Goal: Task Accomplishment & Management: Use online tool/utility

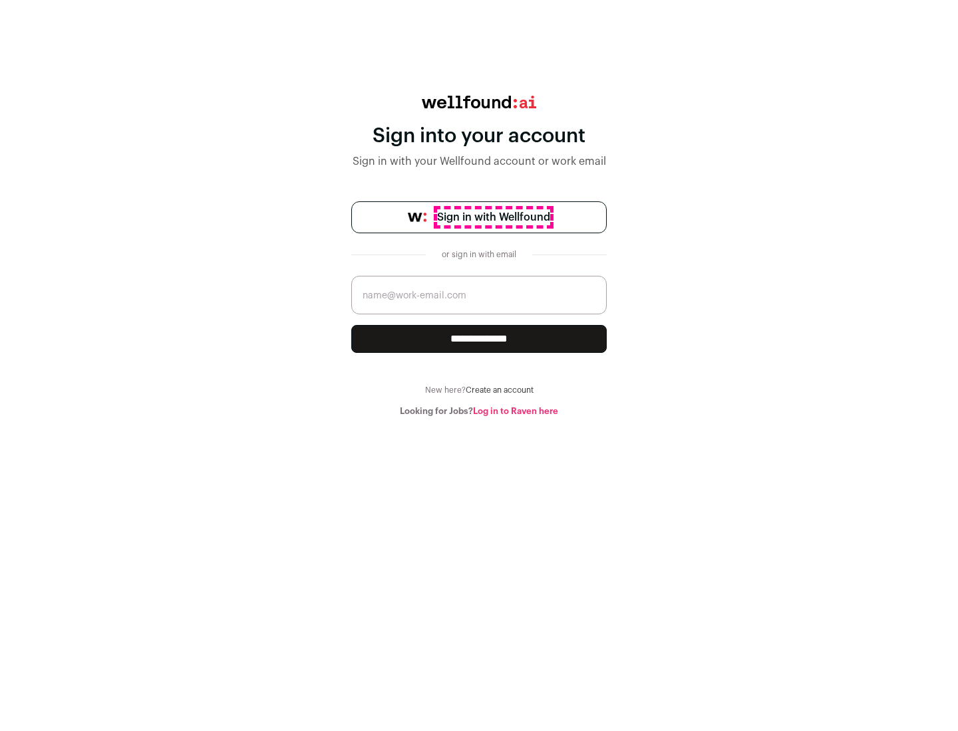
click at [493, 217] on span "Sign in with Wellfound" at bounding box center [493, 217] width 113 height 16
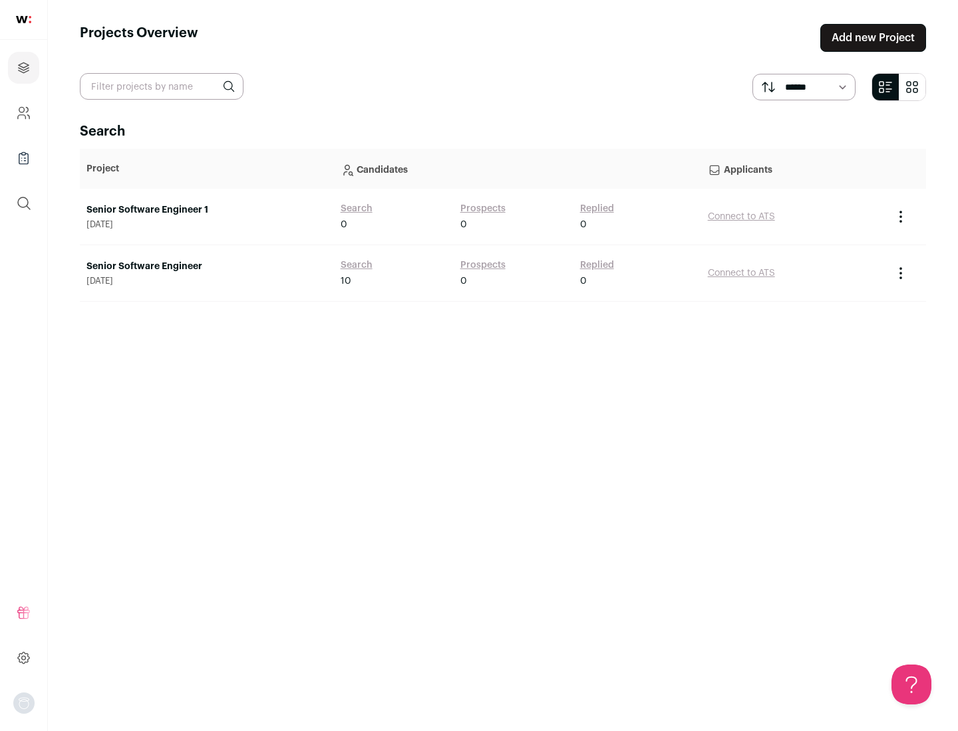
click at [206, 267] on link "Senior Software Engineer" at bounding box center [206, 266] width 241 height 13
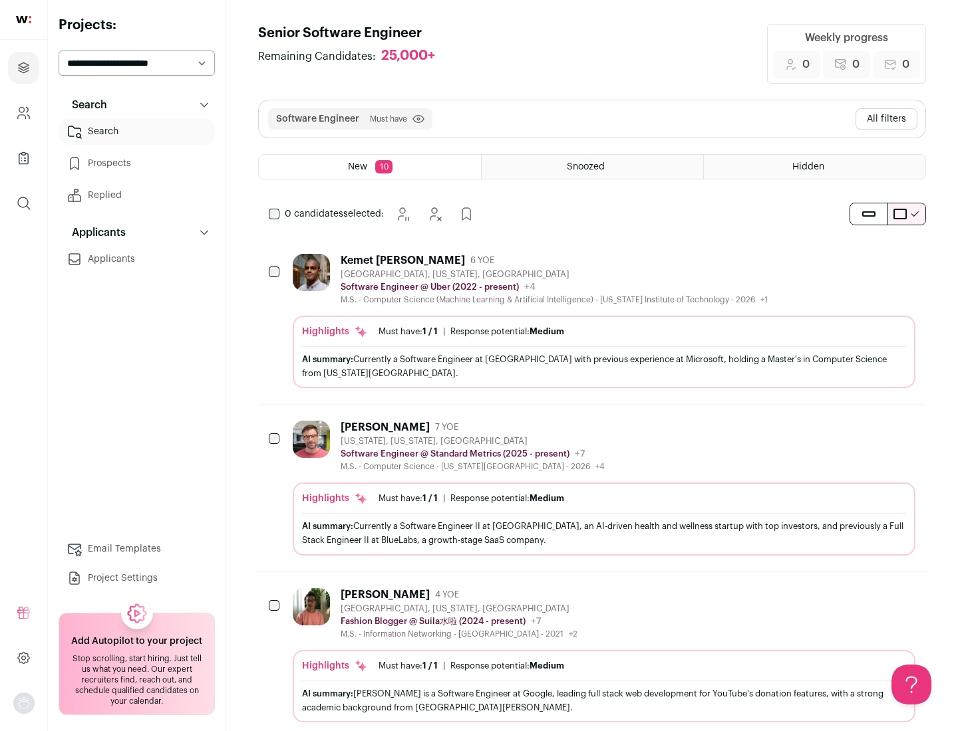
click at [592, 321] on div "Highlights Must have: 1 / 1 How many must haves have been fulfilled? | Response…" at bounding box center [604, 352] width 622 height 72
